Goal: Information Seeking & Learning: Learn about a topic

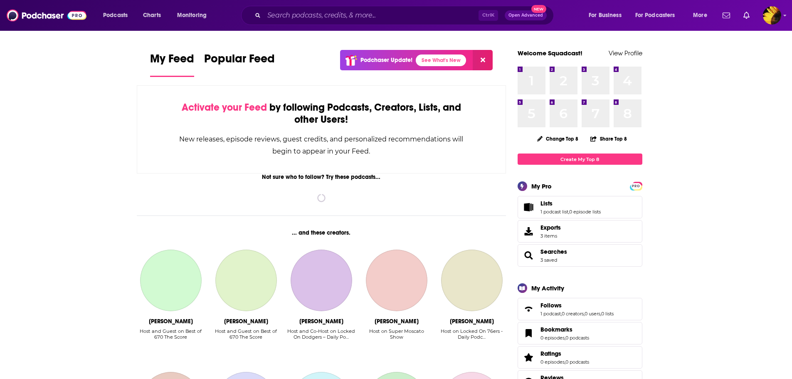
click at [319, 23] on div "Ctrl K Open Advanced New" at bounding box center [397, 15] width 313 height 19
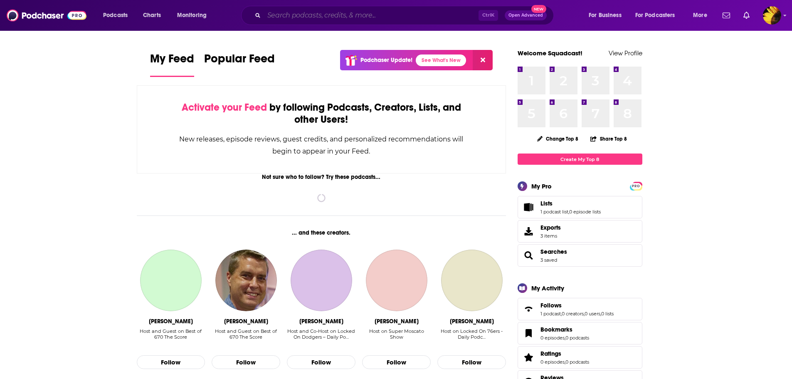
click at [314, 20] on input "Search podcasts, credits, & more..." at bounding box center [371, 15] width 215 height 13
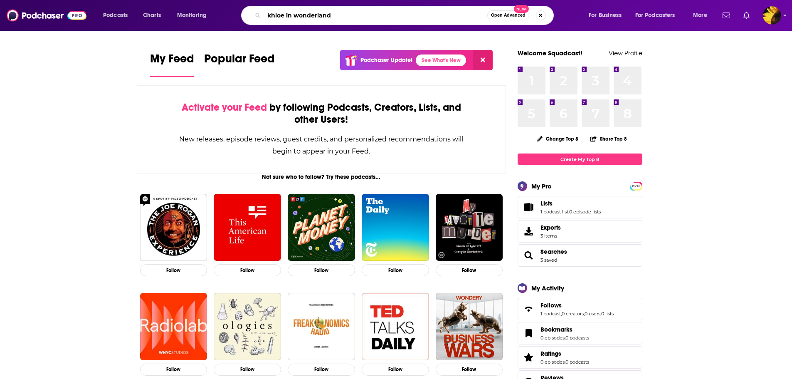
type input "khloe in wonderland"
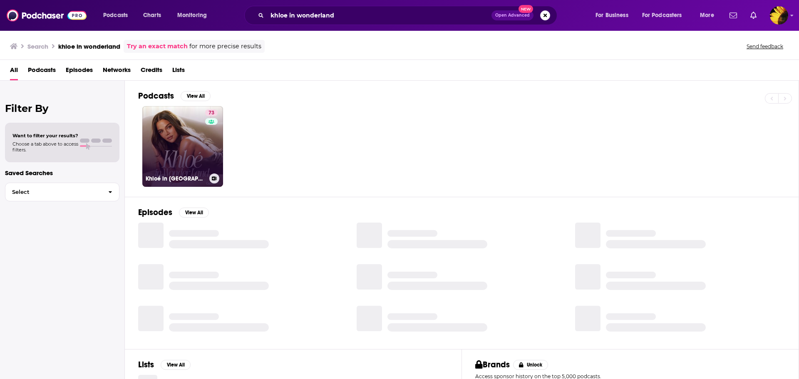
click at [171, 135] on link "73 Khloé in [GEOGRAPHIC_DATA]" at bounding box center [182, 146] width 81 height 81
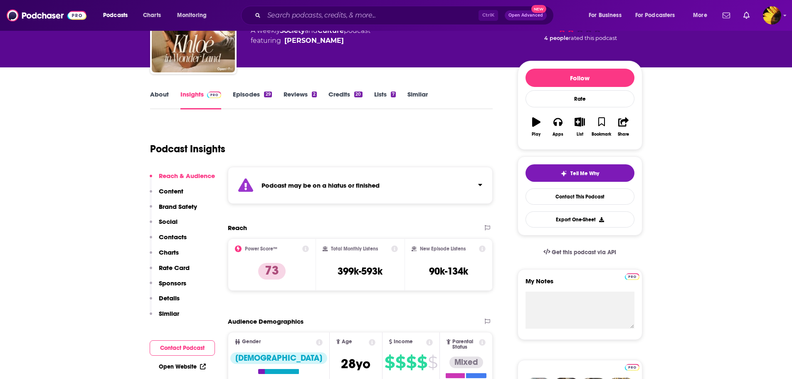
scroll to position [83, 0]
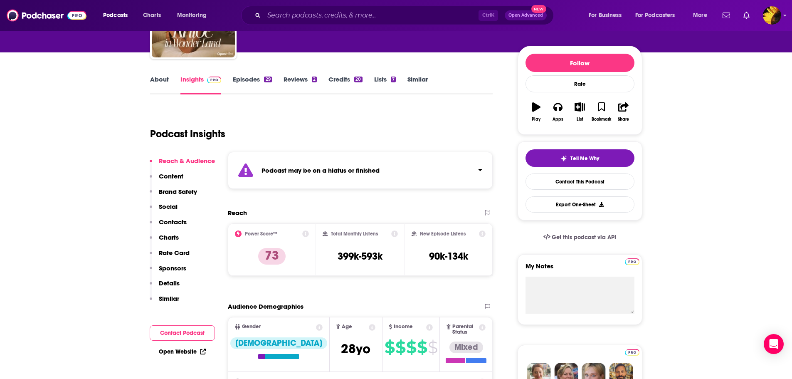
click at [394, 234] on icon at bounding box center [394, 233] width 7 height 7
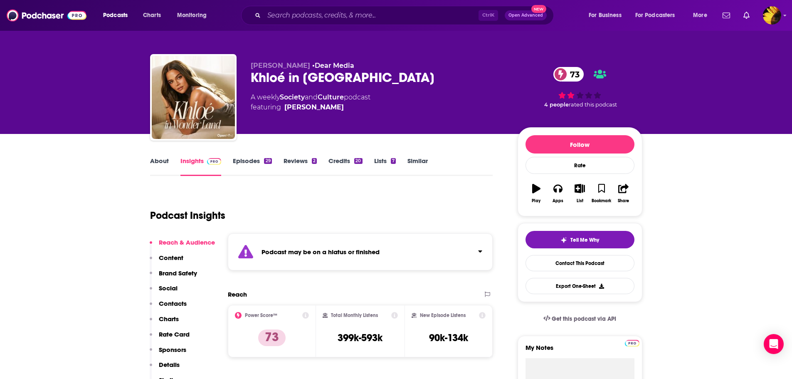
scroll to position [0, 0]
